Goal: Information Seeking & Learning: Learn about a topic

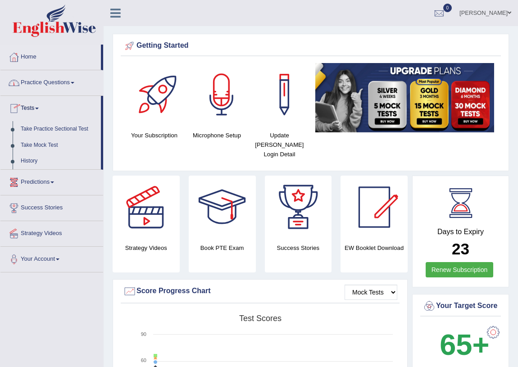
click at [54, 84] on link "Practice Questions" at bounding box center [51, 81] width 103 height 23
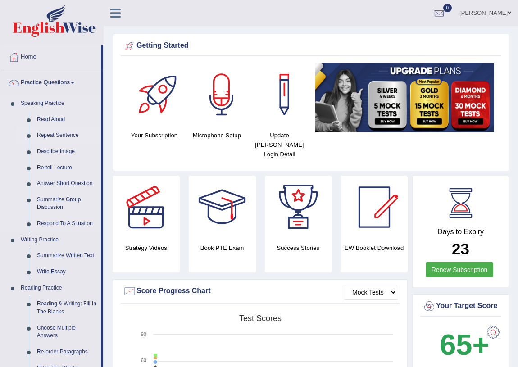
click at [55, 135] on link "Repeat Sentence" at bounding box center [67, 136] width 68 height 16
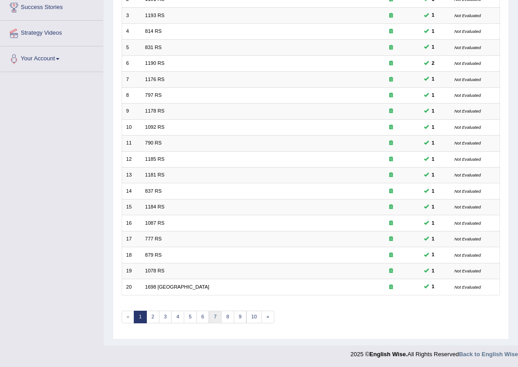
click at [213, 316] on link "7" at bounding box center [215, 317] width 13 height 13
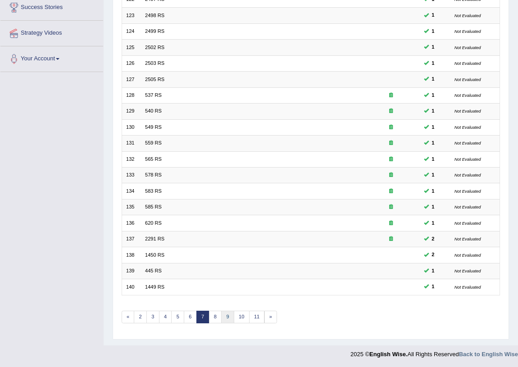
click at [227, 318] on link "9" at bounding box center [227, 317] width 13 height 13
click at [245, 315] on link "12" at bounding box center [247, 317] width 16 height 13
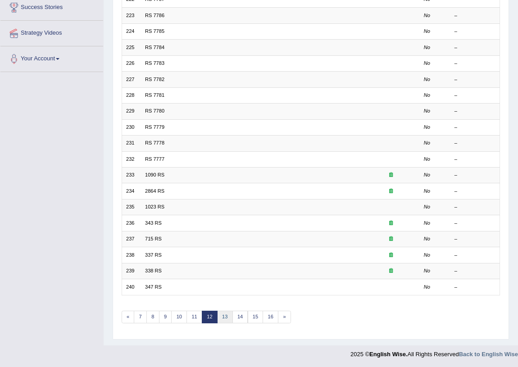
click at [224, 315] on link "13" at bounding box center [225, 317] width 16 height 13
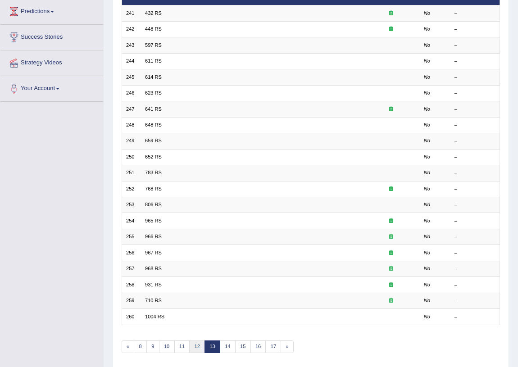
click at [196, 344] on link "12" at bounding box center [197, 347] width 16 height 13
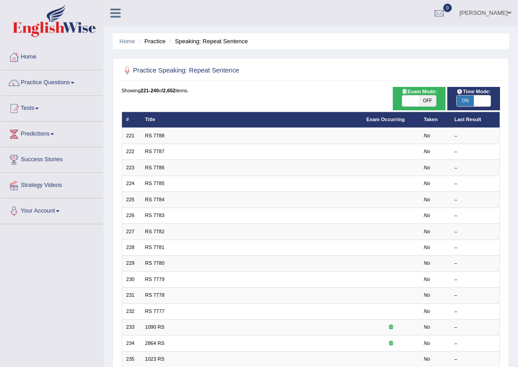
scroll to position [152, 0]
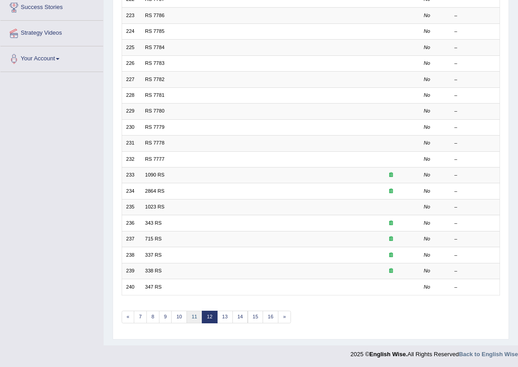
click at [197, 316] on link "11" at bounding box center [195, 317] width 16 height 13
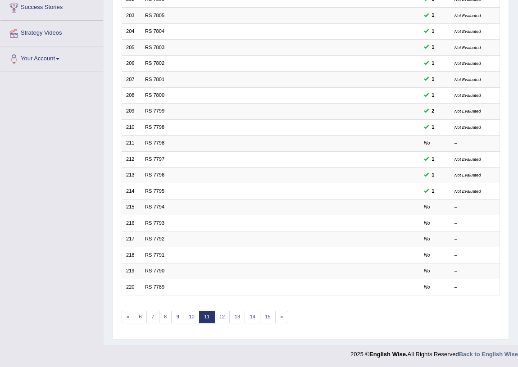
drag, startPoint x: 216, startPoint y: 317, endPoint x: 63, endPoint y: 287, distance: 155.7
click at [63, 287] on div "Toggle navigation Home Practice Questions Speaking Practice Read Aloud Repeat S…" at bounding box center [259, 106] width 518 height 516
drag, startPoint x: 63, startPoint y: 287, endPoint x: 41, endPoint y: 298, distance: 24.2
click at [41, 298] on div "Toggle navigation Home Practice Questions Speaking Practice Read Aloud Repeat S…" at bounding box center [259, 106] width 518 height 516
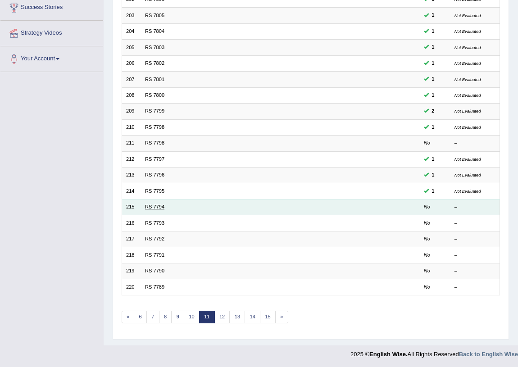
click at [156, 204] on link "RS 7794" at bounding box center [154, 206] width 19 height 5
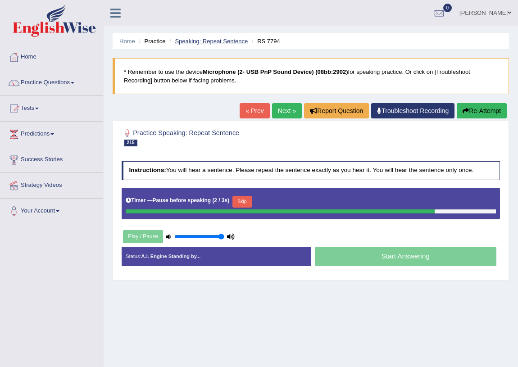
click at [208, 38] on link "Speaking: Repeat Sentence" at bounding box center [211, 41] width 73 height 7
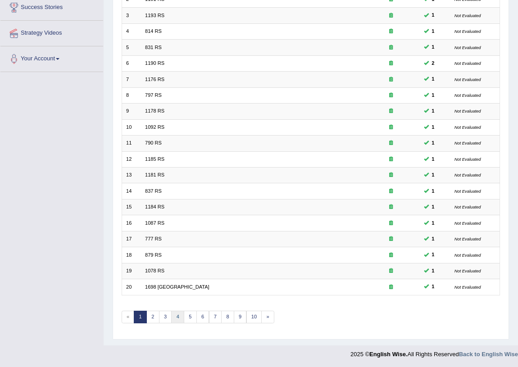
click at [174, 317] on link "4" at bounding box center [177, 317] width 13 height 13
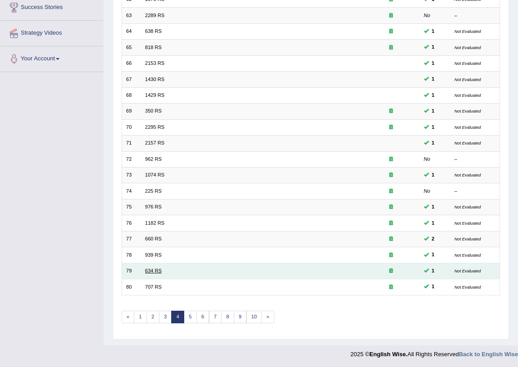
click at [156, 273] on link "634 RS" at bounding box center [153, 270] width 17 height 5
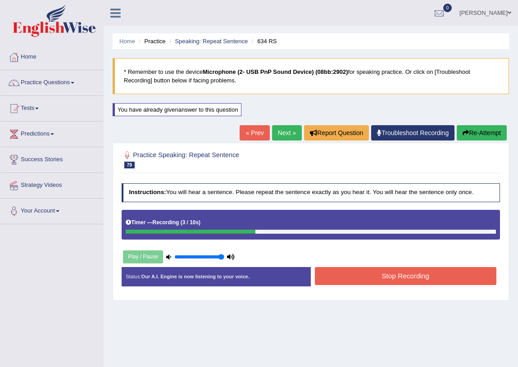
click at [383, 279] on button "Stop Recording" at bounding box center [406, 276] width 182 height 18
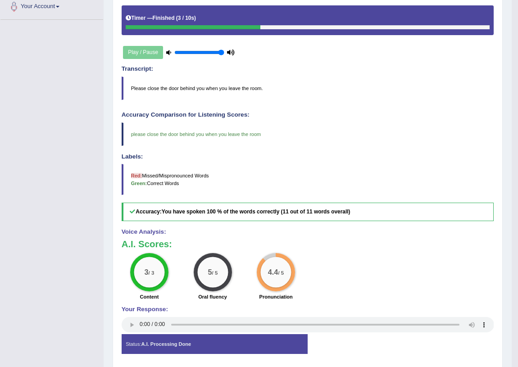
scroll to position [41, 0]
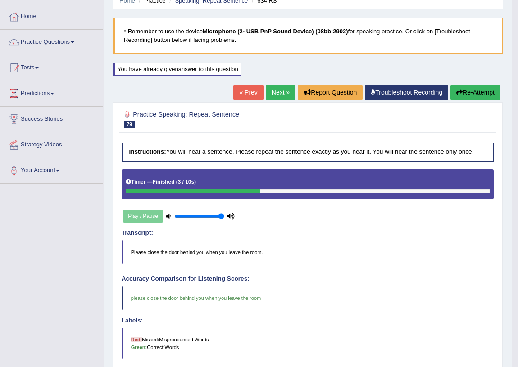
click at [272, 89] on link "Next »" at bounding box center [281, 92] width 30 height 15
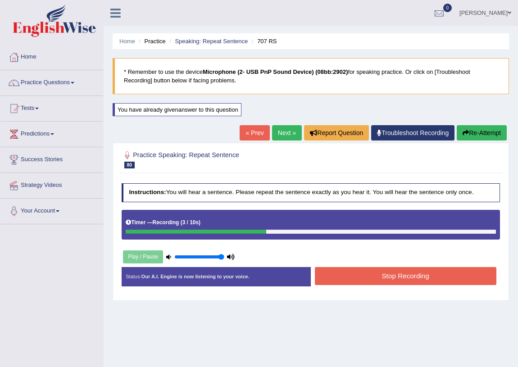
click at [410, 272] on button "Stop Recording" at bounding box center [406, 276] width 182 height 18
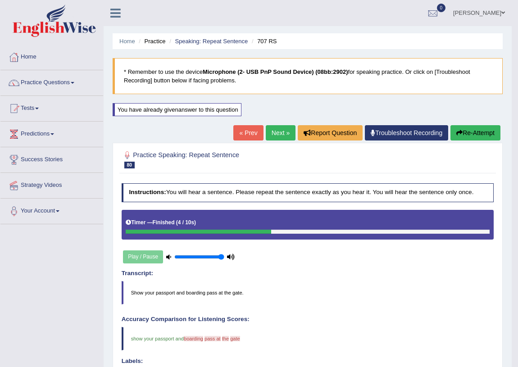
click at [269, 132] on link "Next »" at bounding box center [281, 132] width 30 height 15
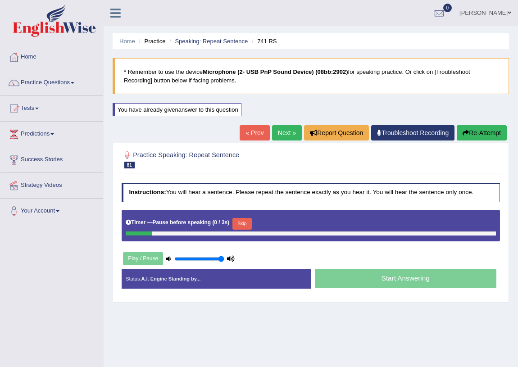
scroll to position [82, 0]
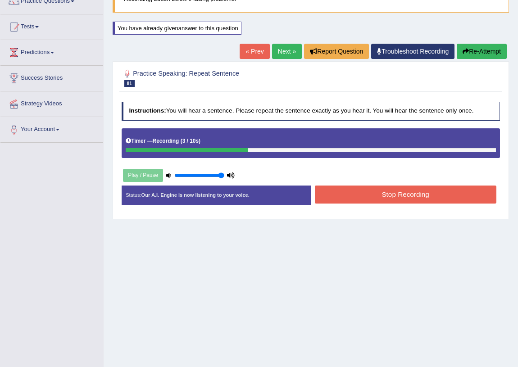
click at [391, 191] on button "Stop Recording" at bounding box center [406, 195] width 182 height 18
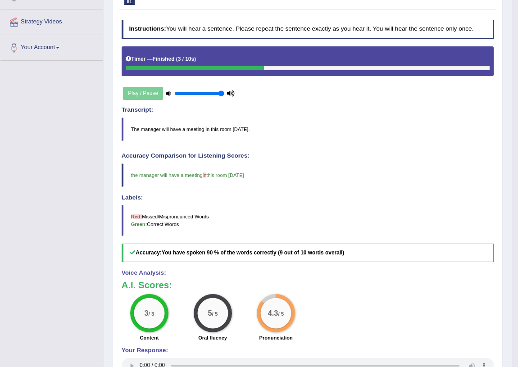
scroll to position [0, 0]
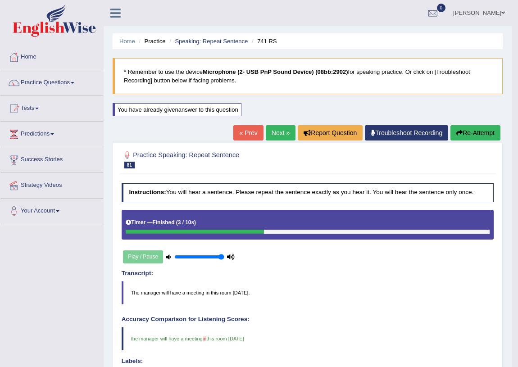
click at [279, 135] on link "Next »" at bounding box center [281, 132] width 30 height 15
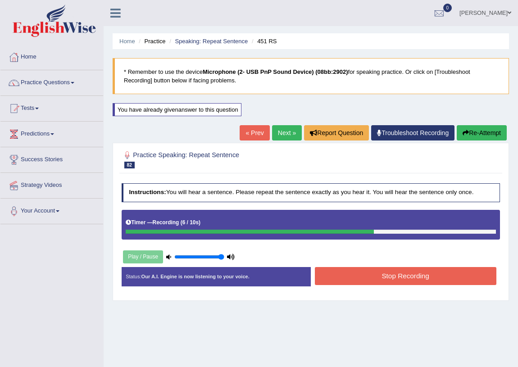
click at [423, 279] on button "Stop Recording" at bounding box center [406, 276] width 182 height 18
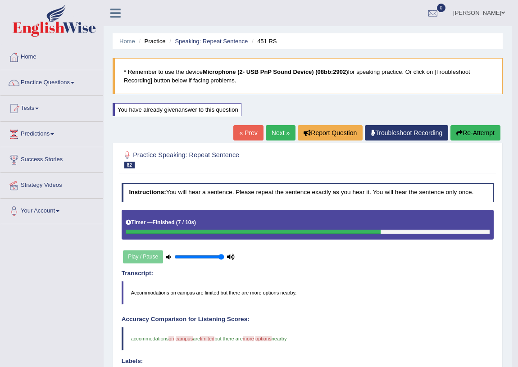
click at [275, 132] on link "Next »" at bounding box center [281, 132] width 30 height 15
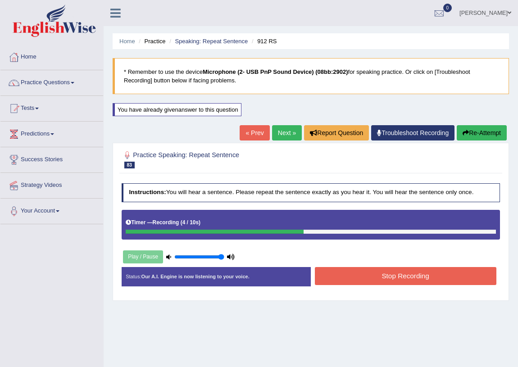
click at [395, 274] on button "Stop Recording" at bounding box center [406, 276] width 182 height 18
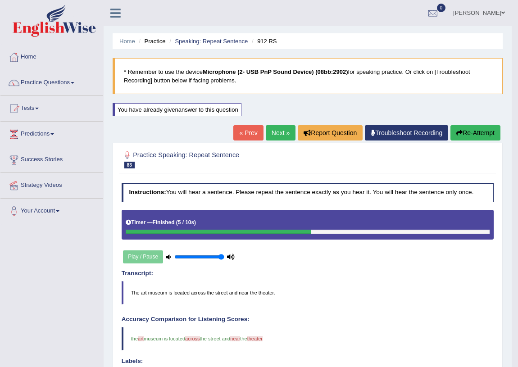
click at [284, 128] on link "Next »" at bounding box center [281, 132] width 30 height 15
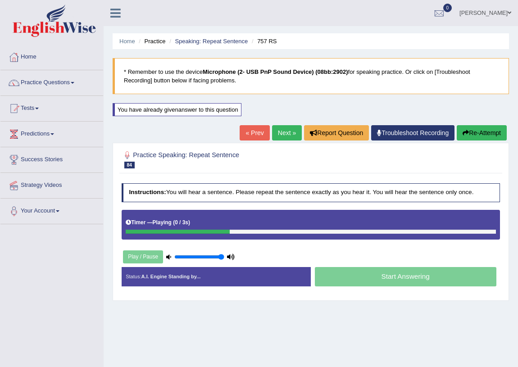
click at [31, 313] on div "Toggle navigation Home Practice Questions Speaking Practice Read Aloud Repeat S…" at bounding box center [259, 234] width 518 height 469
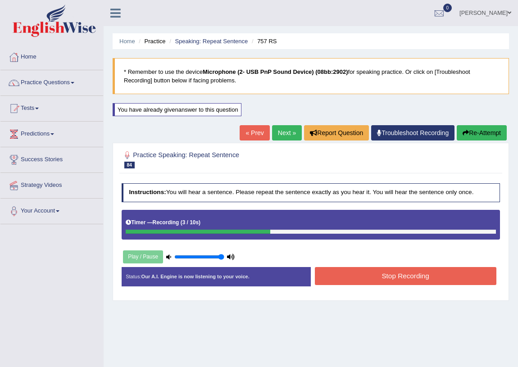
click at [388, 277] on button "Stop Recording" at bounding box center [406, 276] width 182 height 18
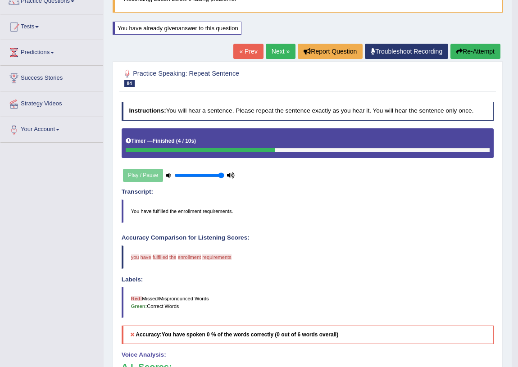
scroll to position [41, 0]
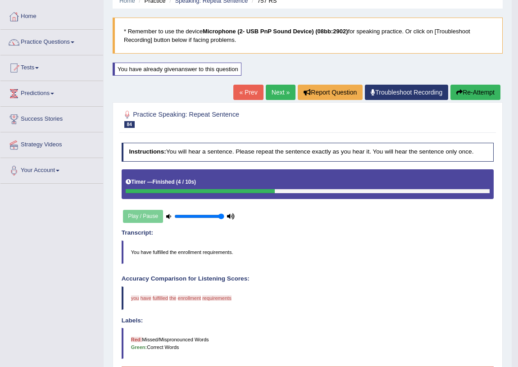
click at [283, 88] on link "Next »" at bounding box center [281, 92] width 30 height 15
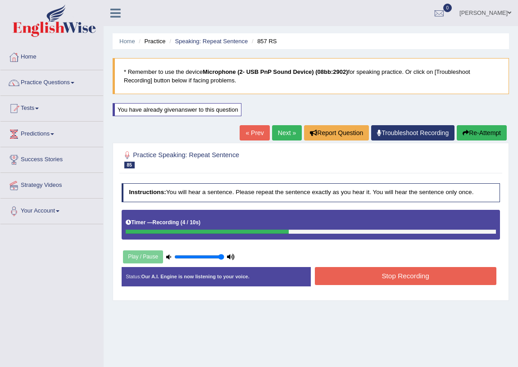
click at [436, 278] on button "Stop Recording" at bounding box center [406, 276] width 182 height 18
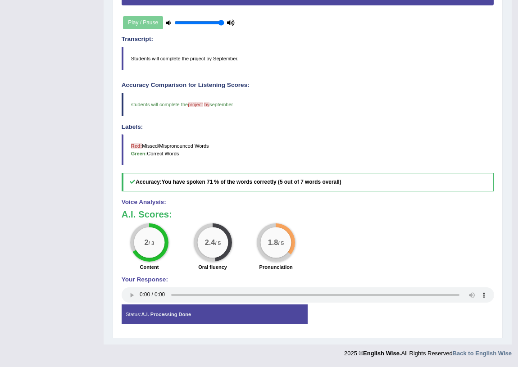
scroll to position [29, 0]
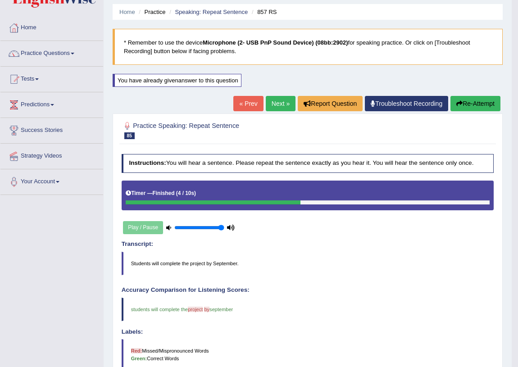
click at [276, 103] on link "Next »" at bounding box center [281, 103] width 30 height 15
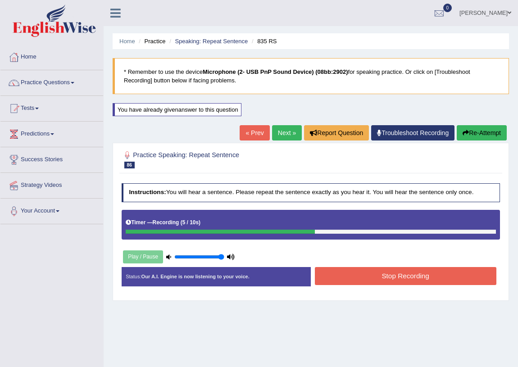
click at [377, 279] on button "Stop Recording" at bounding box center [406, 276] width 182 height 18
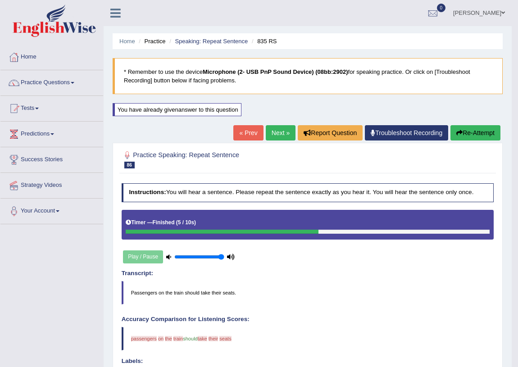
click at [279, 118] on div "Home Practice Speaking: Repeat Sentence 835 RS * Remember to use the device Mic…" at bounding box center [308, 289] width 408 height 579
click at [278, 135] on link "Next »" at bounding box center [281, 132] width 30 height 15
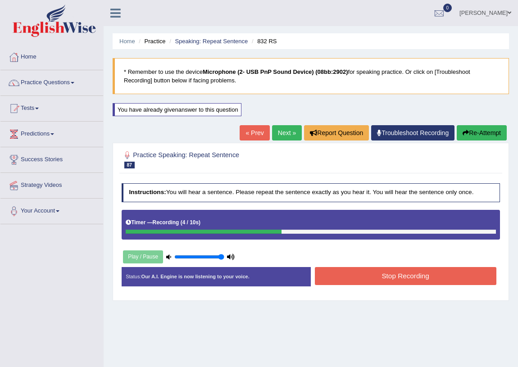
click at [415, 273] on button "Stop Recording" at bounding box center [406, 276] width 182 height 18
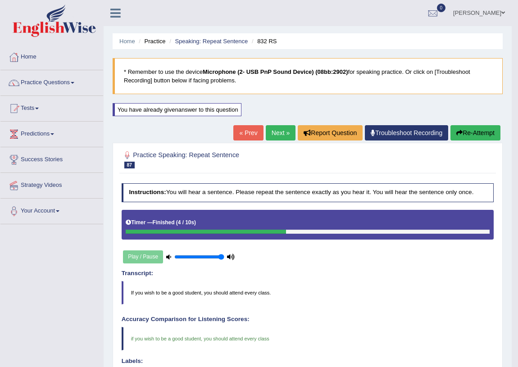
click at [279, 133] on link "Next »" at bounding box center [281, 132] width 30 height 15
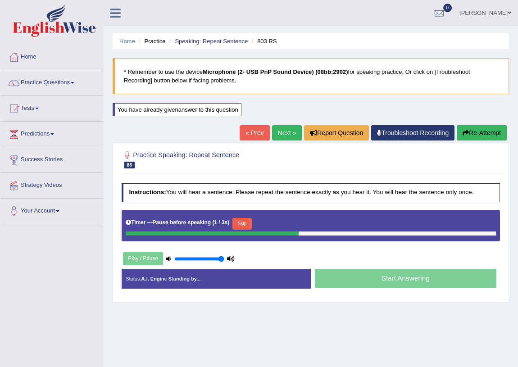
click at [166, 333] on div "Home Practice Speaking: Repeat Sentence 803 RS * Remember to use the device Mic…" at bounding box center [311, 225] width 415 height 451
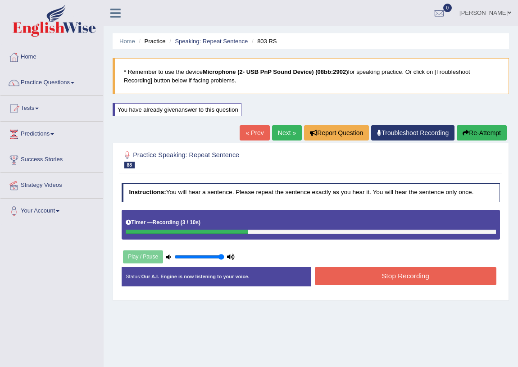
click at [404, 276] on button "Stop Recording" at bounding box center [406, 276] width 182 height 18
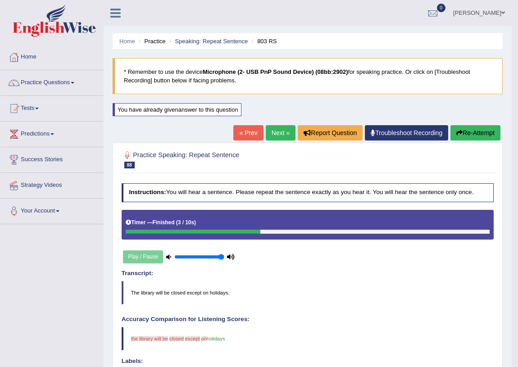
click at [277, 131] on link "Next »" at bounding box center [281, 132] width 30 height 15
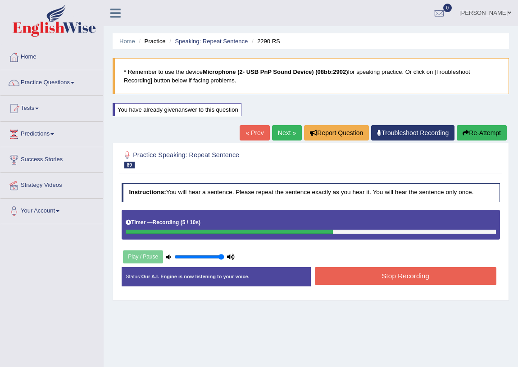
click at [389, 275] on button "Stop Recording" at bounding box center [406, 276] width 182 height 18
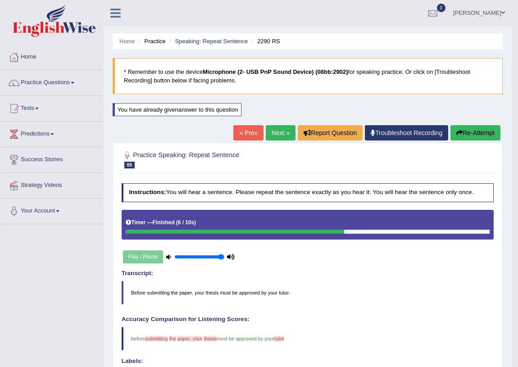
click at [272, 135] on link "Next »" at bounding box center [281, 132] width 30 height 15
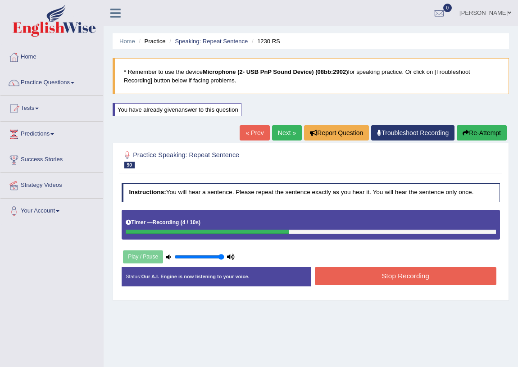
click at [379, 275] on button "Stop Recording" at bounding box center [406, 276] width 182 height 18
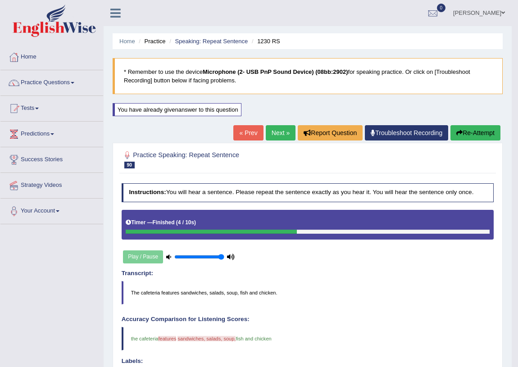
click at [275, 135] on link "Next »" at bounding box center [281, 132] width 30 height 15
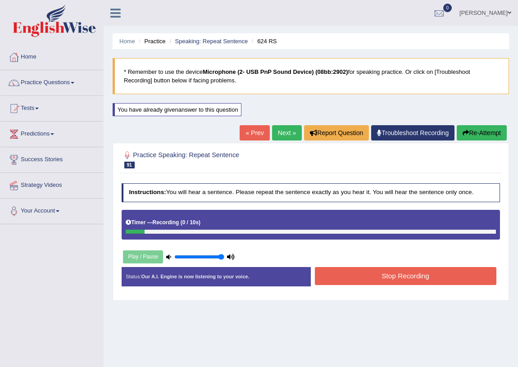
click at [270, 320] on div "Home Practice Speaking: Repeat Sentence 624 RS * Remember to use the device Mic…" at bounding box center [311, 225] width 415 height 451
click at [387, 274] on button "Stop Recording" at bounding box center [406, 276] width 182 height 18
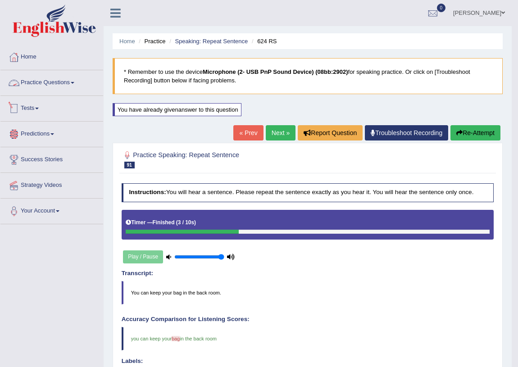
click at [49, 76] on link "Practice Questions" at bounding box center [51, 81] width 103 height 23
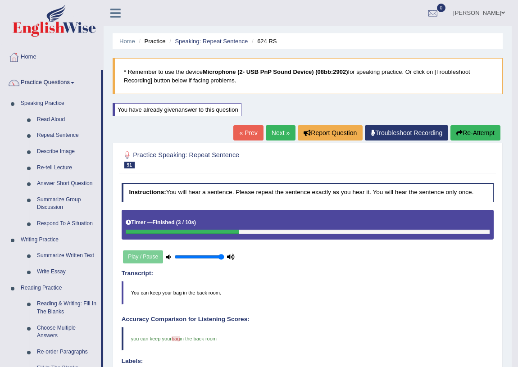
click at [257, 169] on div at bounding box center [308, 159] width 373 height 23
click at [223, 45] on li "Speaking: Repeat Sentence" at bounding box center [207, 41] width 81 height 9
click at [222, 40] on link "Speaking: Repeat Sentence" at bounding box center [211, 41] width 73 height 7
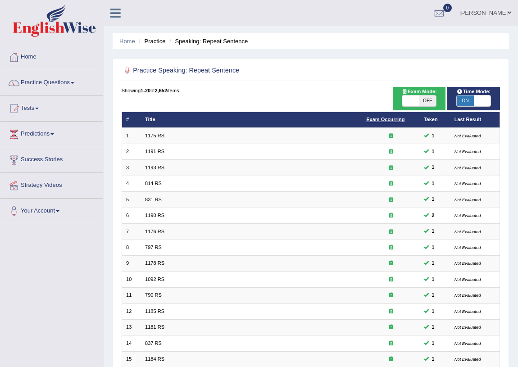
click at [385, 117] on link "Exam Occurring" at bounding box center [385, 119] width 38 height 5
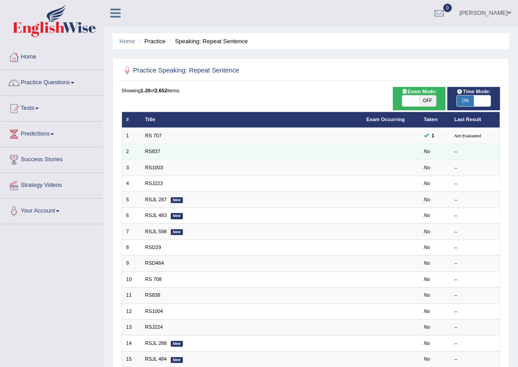
click at [148, 146] on td "RS837" at bounding box center [251, 152] width 221 height 16
click at [148, 155] on td "RS837" at bounding box center [251, 152] width 221 height 16
click at [153, 151] on link "RS837" at bounding box center [152, 151] width 15 height 5
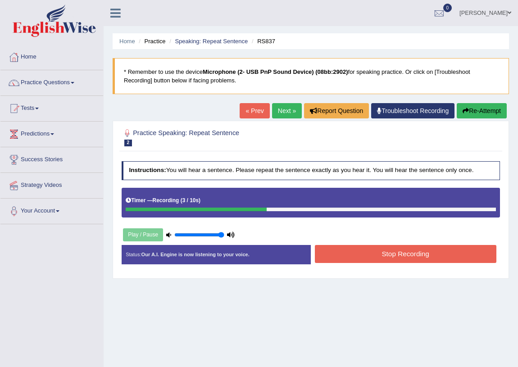
click at [386, 256] on button "Stop Recording" at bounding box center [406, 254] width 182 height 18
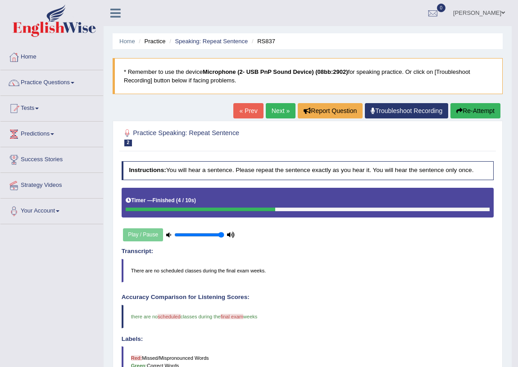
click at [268, 107] on link "Next »" at bounding box center [281, 110] width 30 height 15
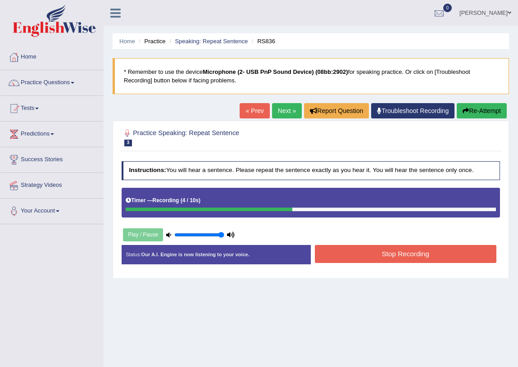
click at [409, 251] on button "Stop Recording" at bounding box center [406, 254] width 182 height 18
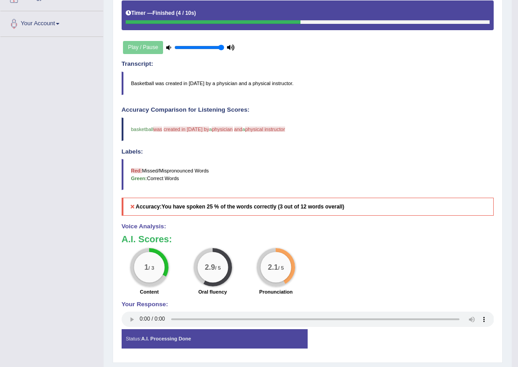
scroll to position [23, 0]
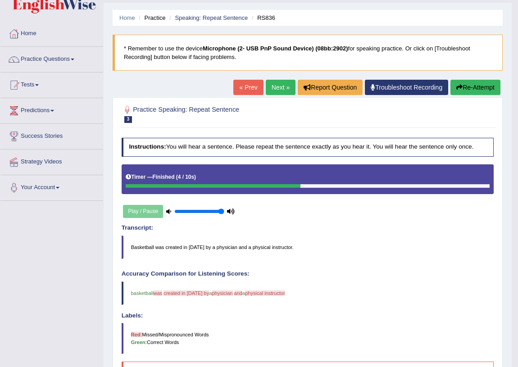
click at [278, 90] on link "Next »" at bounding box center [281, 87] width 30 height 15
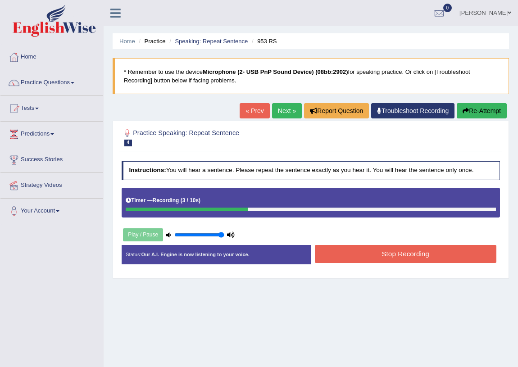
click at [396, 253] on button "Stop Recording" at bounding box center [406, 254] width 182 height 18
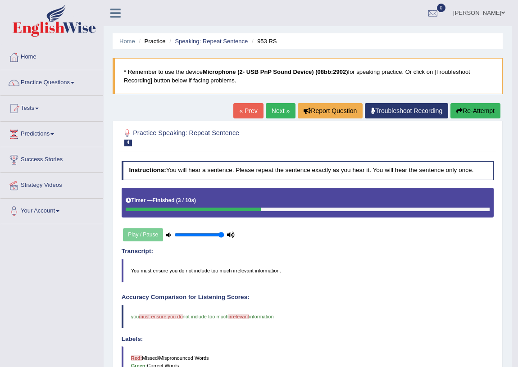
click at [275, 106] on link "Next »" at bounding box center [281, 110] width 30 height 15
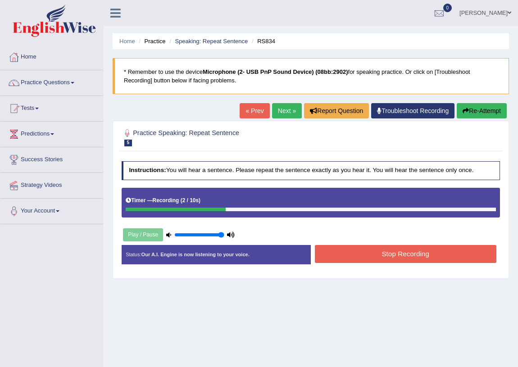
click at [400, 255] on button "Stop Recording" at bounding box center [406, 254] width 182 height 18
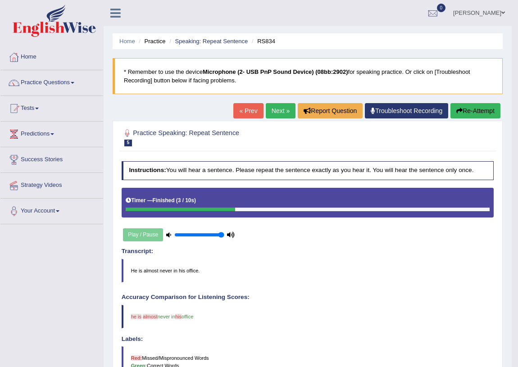
click at [281, 108] on link "Next »" at bounding box center [281, 110] width 30 height 15
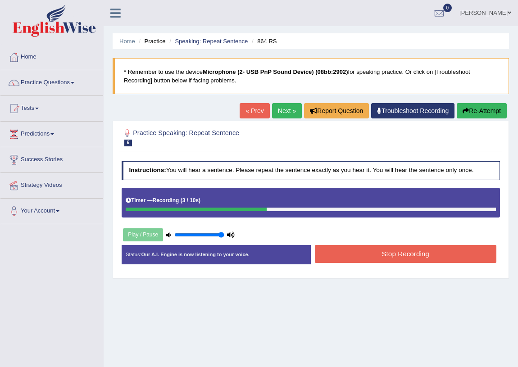
click at [406, 257] on button "Stop Recording" at bounding box center [406, 254] width 182 height 18
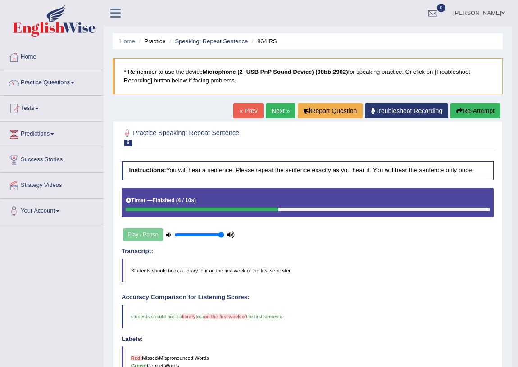
click at [279, 111] on link "Next »" at bounding box center [281, 110] width 30 height 15
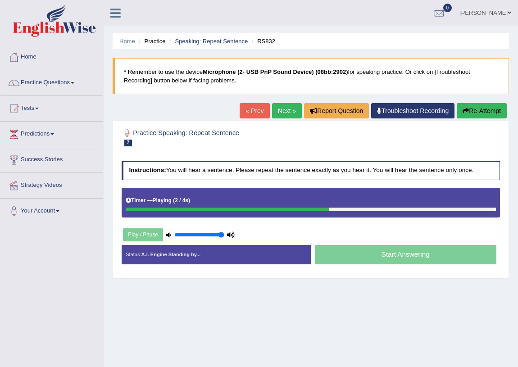
click at [38, 256] on div "Toggle navigation Home Practice Questions Speaking Practice Read Aloud Repeat S…" at bounding box center [259, 234] width 518 height 469
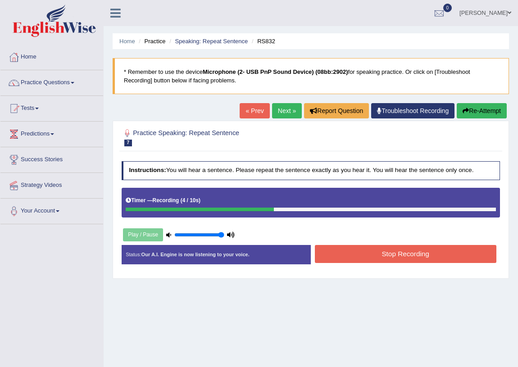
click at [401, 252] on button "Stop Recording" at bounding box center [406, 254] width 182 height 18
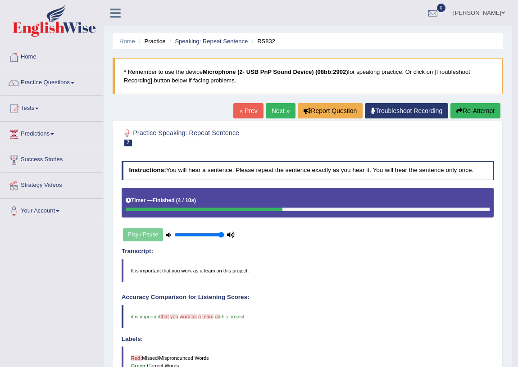
click at [278, 105] on link "Next »" at bounding box center [281, 110] width 30 height 15
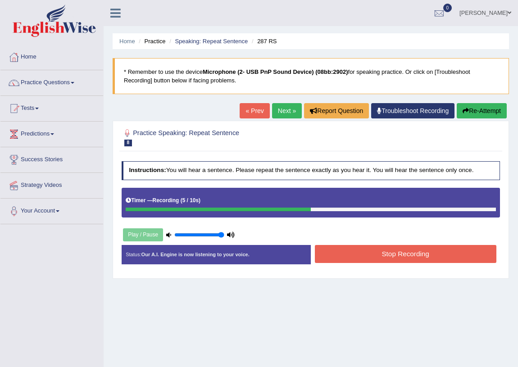
click at [379, 254] on button "Stop Recording" at bounding box center [406, 254] width 182 height 18
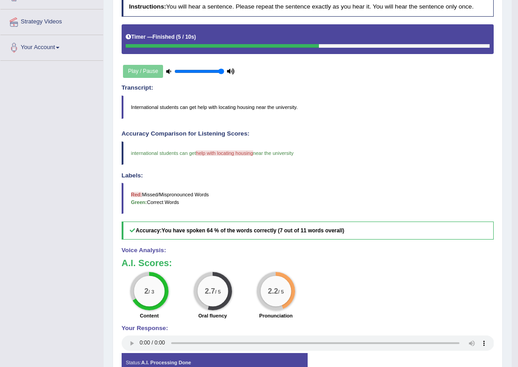
scroll to position [82, 0]
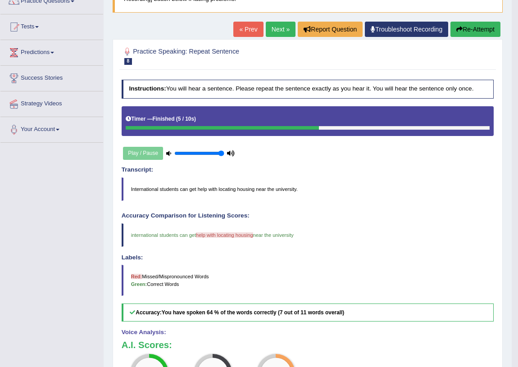
click at [469, 32] on button "Re-Attempt" at bounding box center [476, 29] width 50 height 15
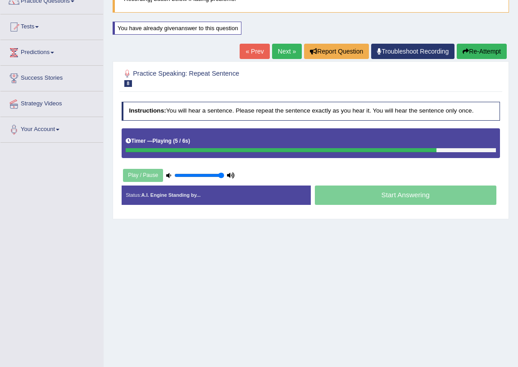
click at [3, 299] on div "Toggle navigation Home Practice Questions Speaking Practice Read Aloud Repeat S…" at bounding box center [259, 152] width 518 height 469
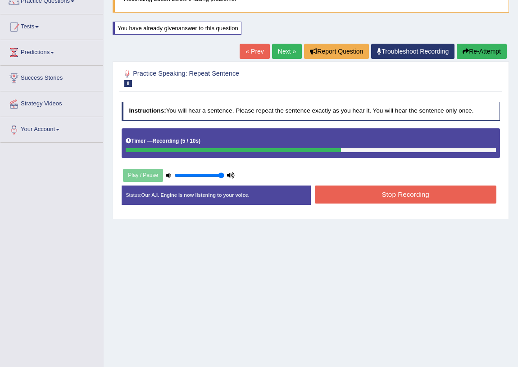
click at [415, 190] on button "Stop Recording" at bounding box center [406, 195] width 182 height 18
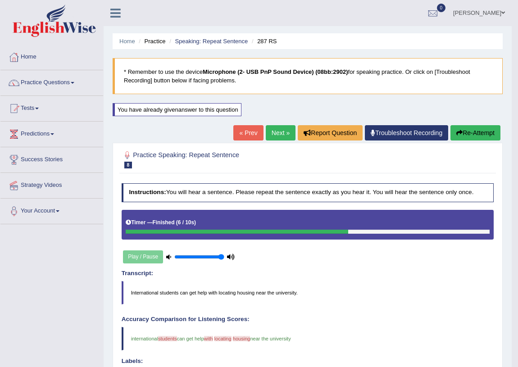
click at [281, 131] on link "Next »" at bounding box center [281, 132] width 30 height 15
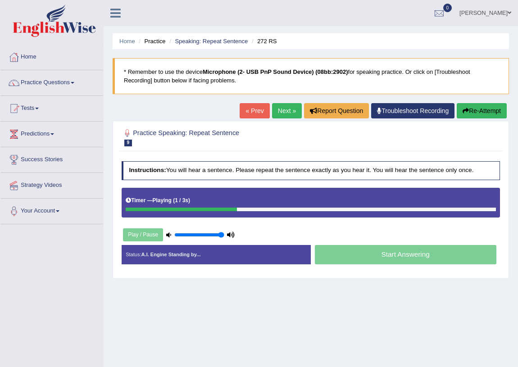
click at [220, 332] on div "Home Practice Speaking: Repeat Sentence 272 RS * Remember to use the device Mic…" at bounding box center [311, 225] width 415 height 451
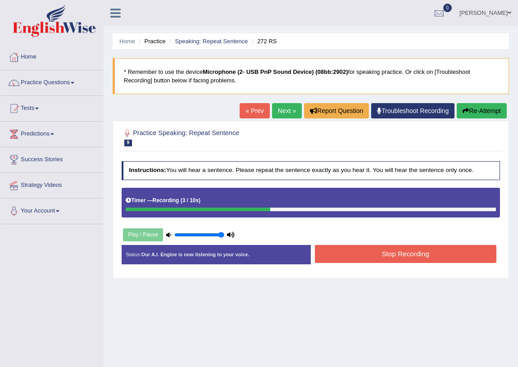
click at [386, 252] on button "Stop Recording" at bounding box center [406, 254] width 182 height 18
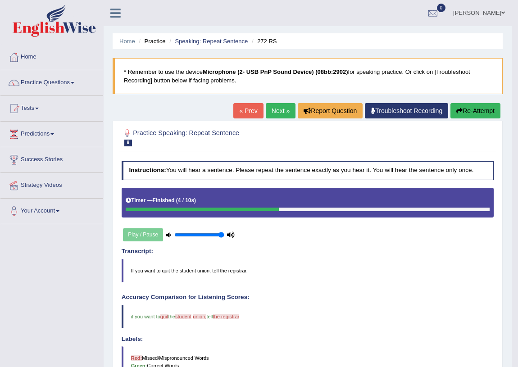
click at [274, 112] on link "Next »" at bounding box center [281, 110] width 30 height 15
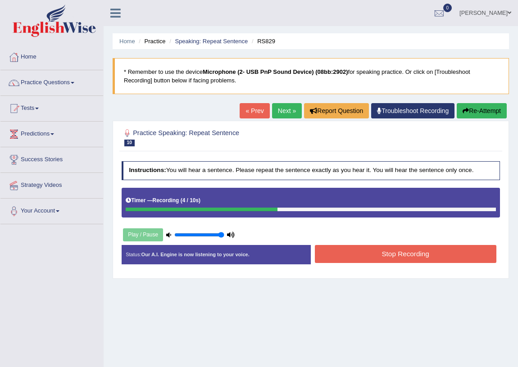
click at [384, 250] on button "Stop Recording" at bounding box center [406, 254] width 182 height 18
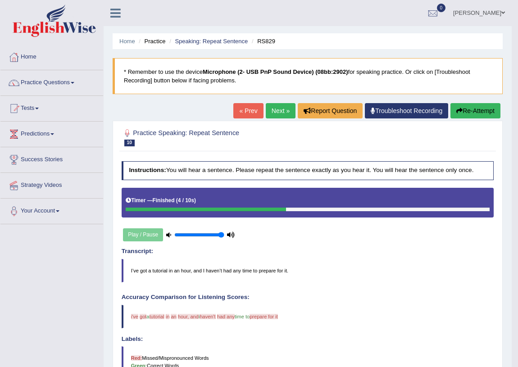
click at [287, 103] on link "Next »" at bounding box center [281, 110] width 30 height 15
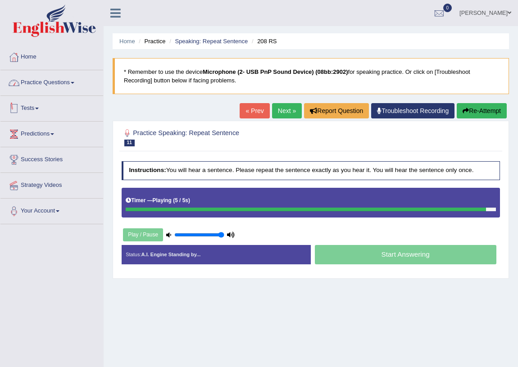
click at [61, 82] on link "Practice Questions" at bounding box center [51, 81] width 103 height 23
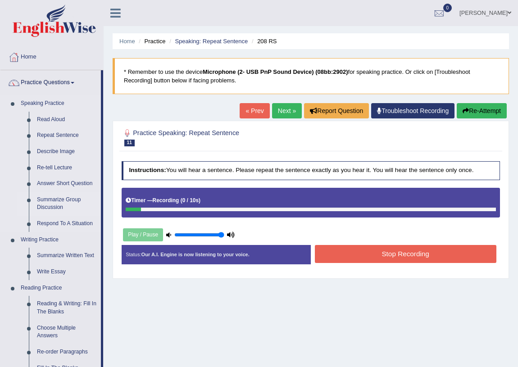
click at [64, 207] on link "Summarize Group Discussion" at bounding box center [67, 204] width 68 height 24
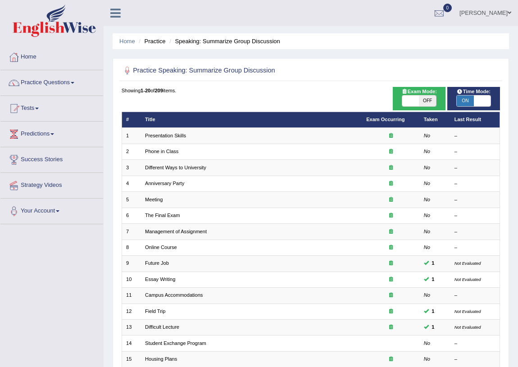
click at [484, 15] on link "[PERSON_NAME]" at bounding box center [485, 11] width 65 height 23
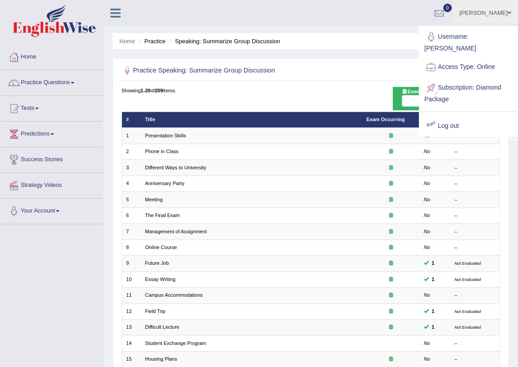
click at [449, 116] on link "Log out" at bounding box center [468, 126] width 97 height 21
